Goal: Task Accomplishment & Management: Manage account settings

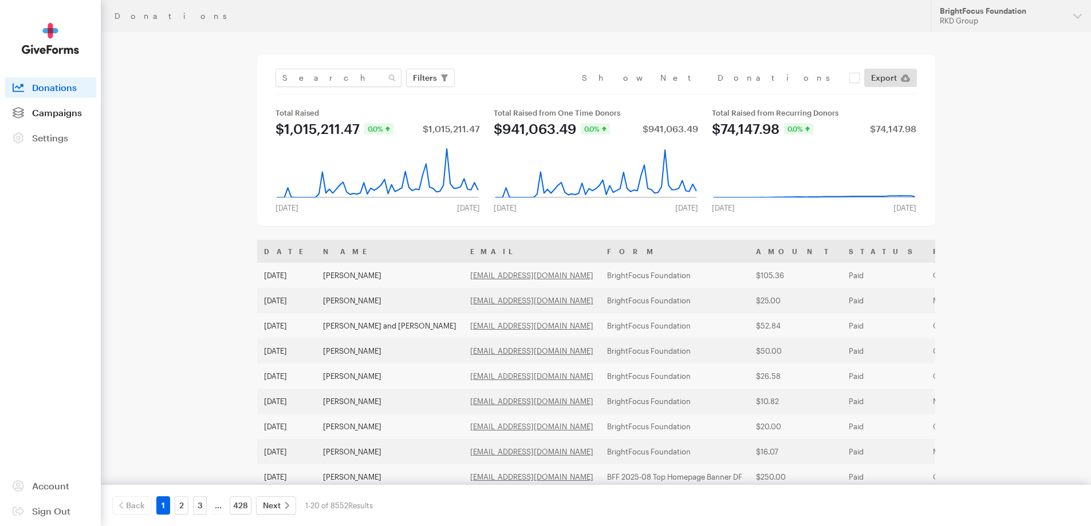
click at [70, 114] on span "Campaigns" at bounding box center [57, 112] width 50 height 11
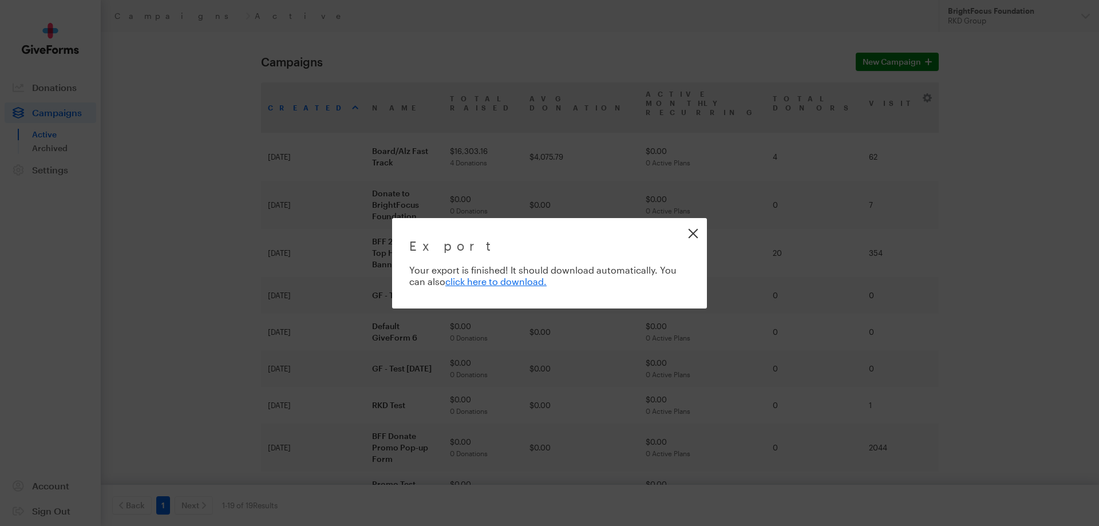
click at [696, 231] on link "Close" at bounding box center [693, 233] width 26 height 26
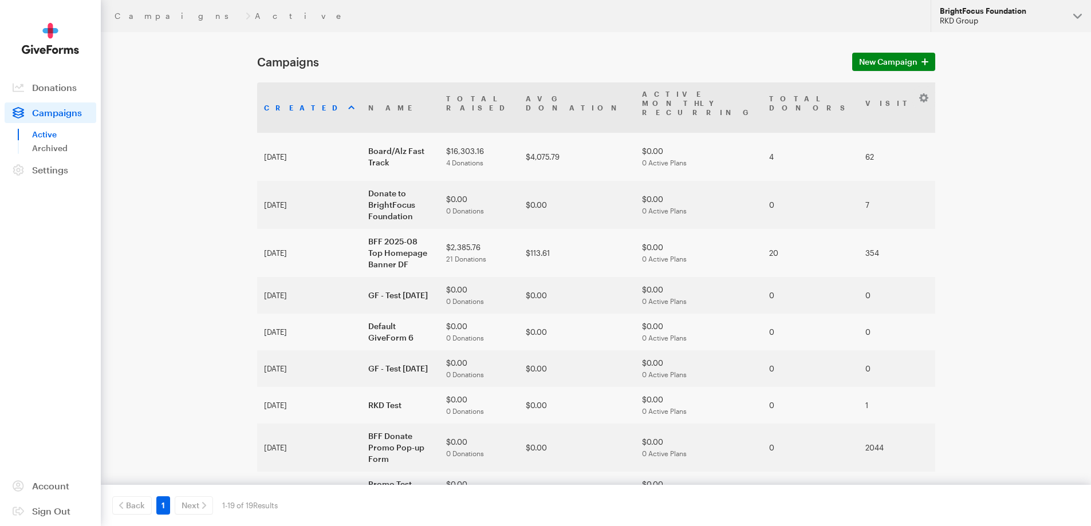
click at [969, 18] on div "RKD Group" at bounding box center [1002, 21] width 124 height 10
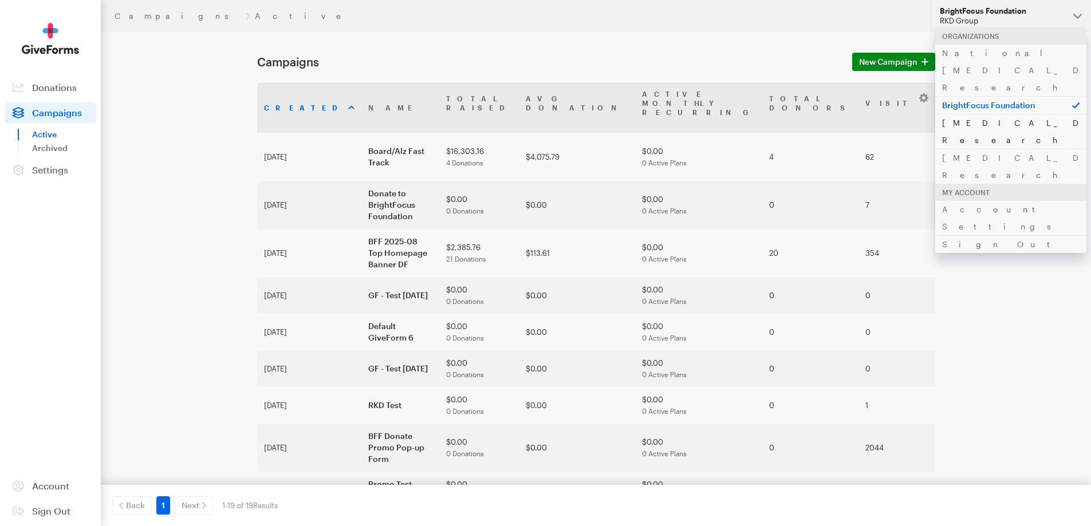
click at [966, 114] on link "[MEDICAL_DATA] Research" at bounding box center [1010, 131] width 151 height 35
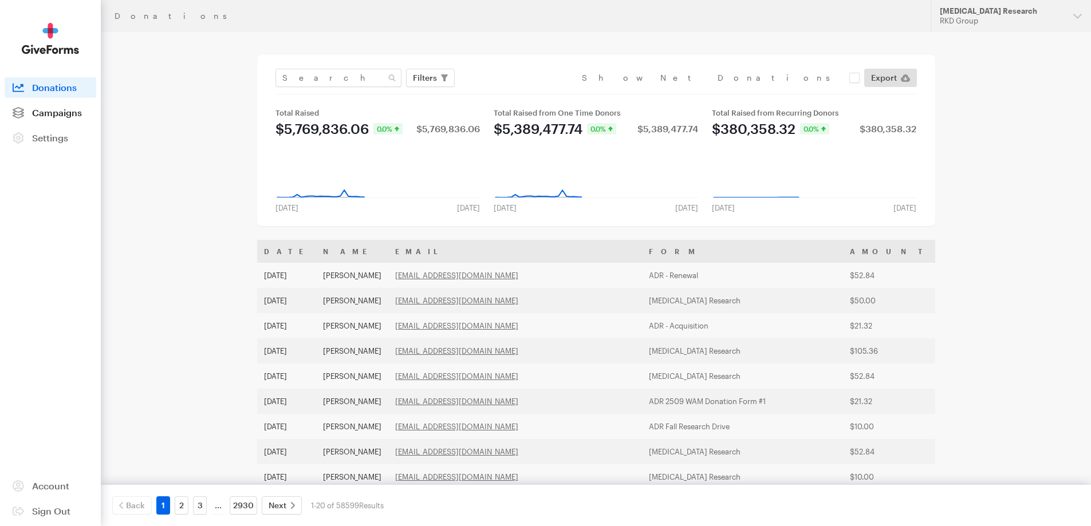
click at [50, 108] on span "Campaigns" at bounding box center [57, 112] width 50 height 11
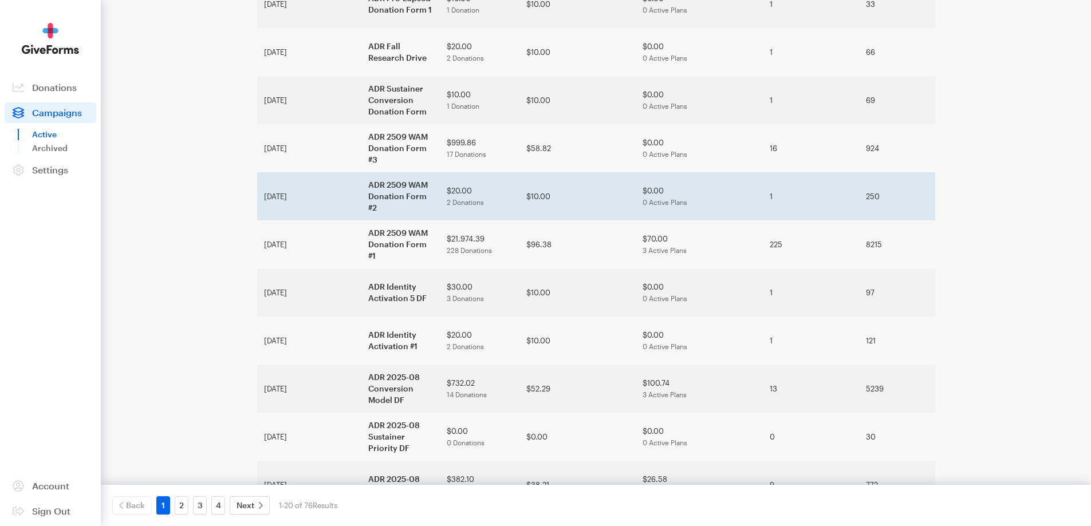
scroll to position [229, 0]
